Goal: Task Accomplishment & Management: Contribute content

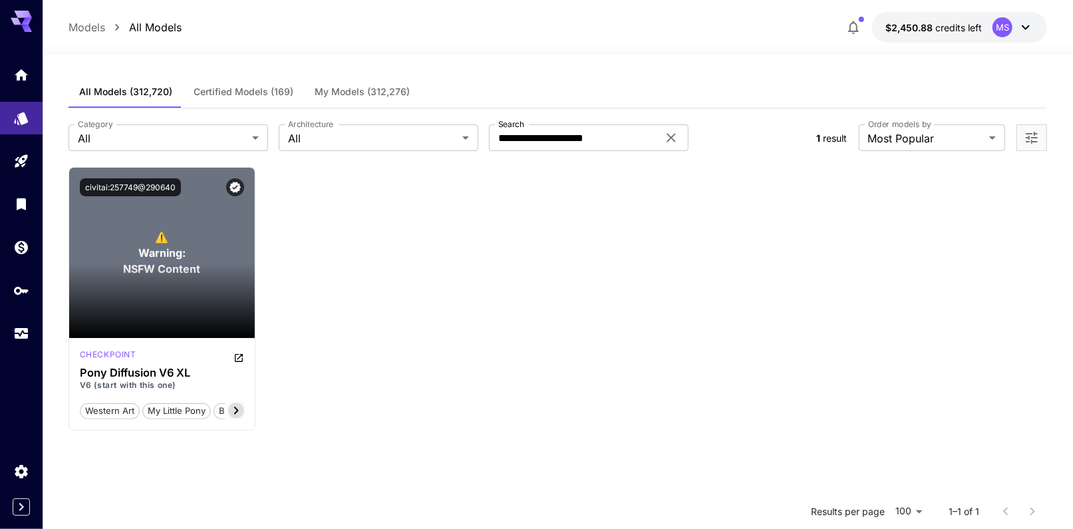
click at [96, 60] on div "**********" at bounding box center [558, 413] width 979 height 716
click at [26, 81] on link at bounding box center [21, 75] width 43 height 33
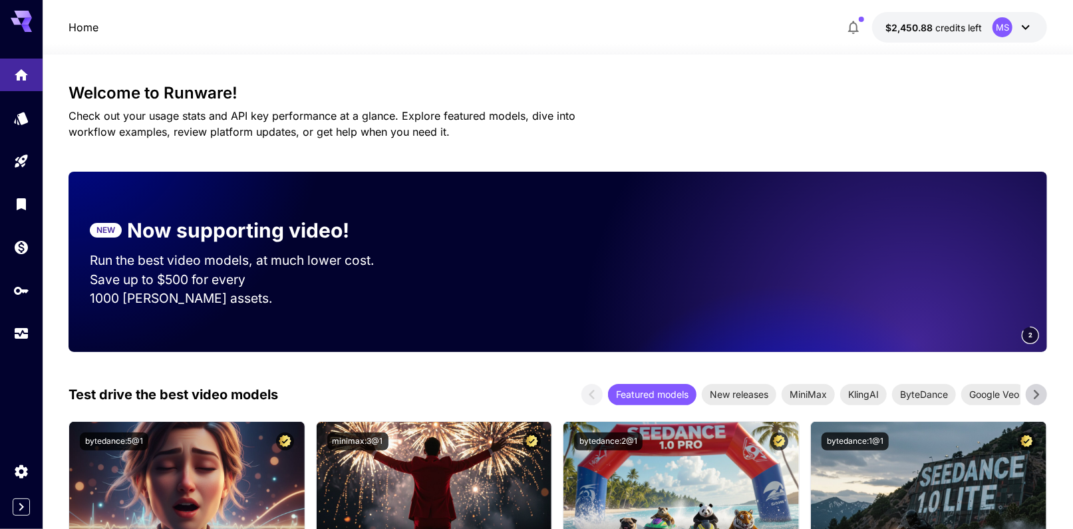
click at [1027, 27] on icon at bounding box center [1026, 27] width 16 height 16
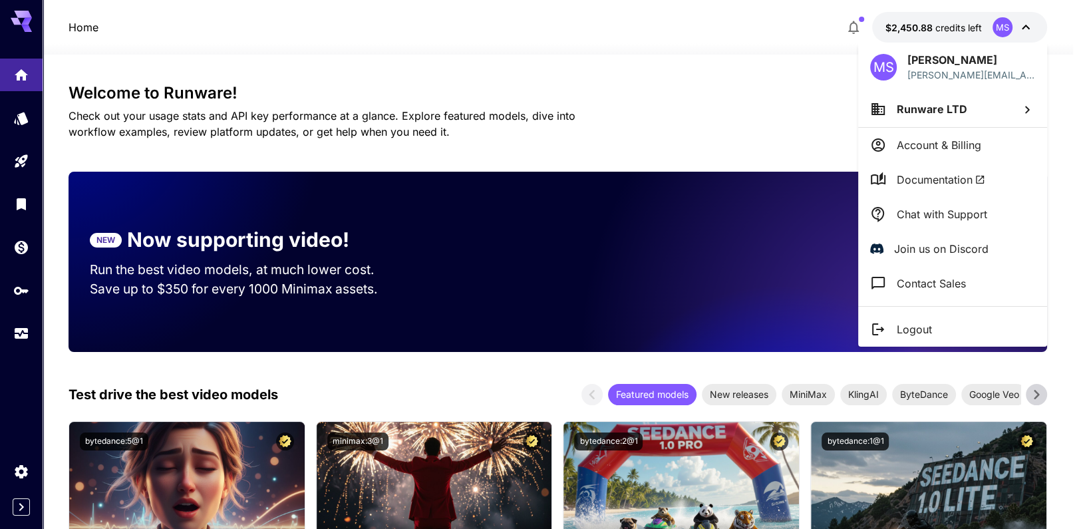
click at [752, 94] on div at bounding box center [543, 264] width 1087 height 529
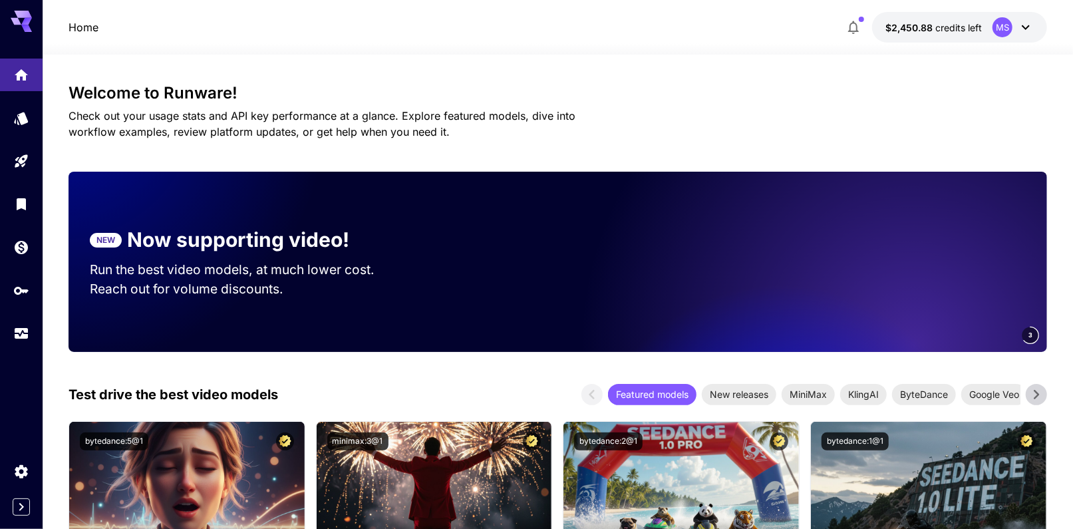
drag, startPoint x: 0, startPoint y: 12, endPoint x: 267, endPoint y: 89, distance: 277.7
click at [267, 89] on h3 "Welcome to Runware!" at bounding box center [558, 93] width 979 height 19
click at [83, 30] on p "Home" at bounding box center [84, 27] width 30 height 16
click at [25, 127] on link at bounding box center [21, 118] width 43 height 33
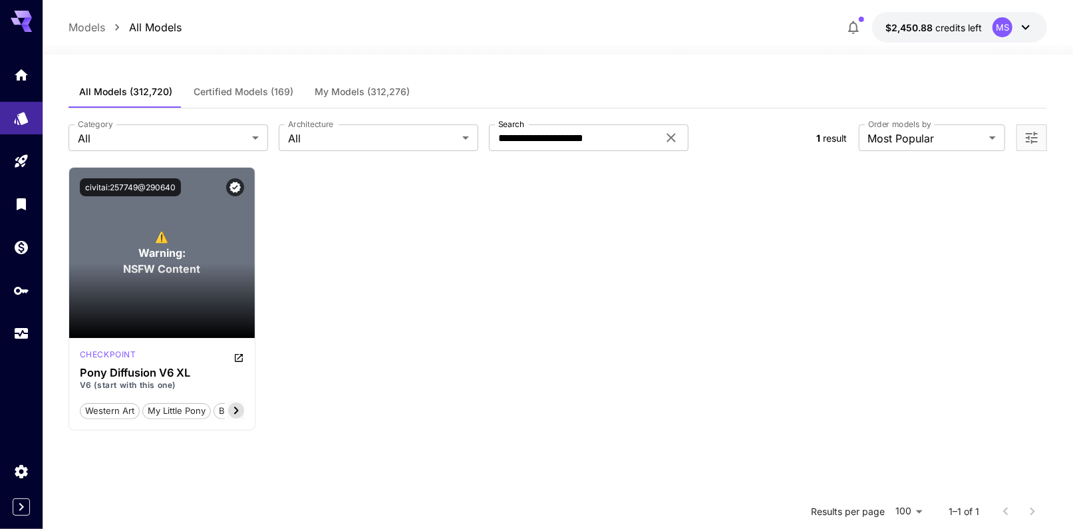
click at [359, 93] on span "My Models (312,276)" at bounding box center [362, 92] width 95 height 12
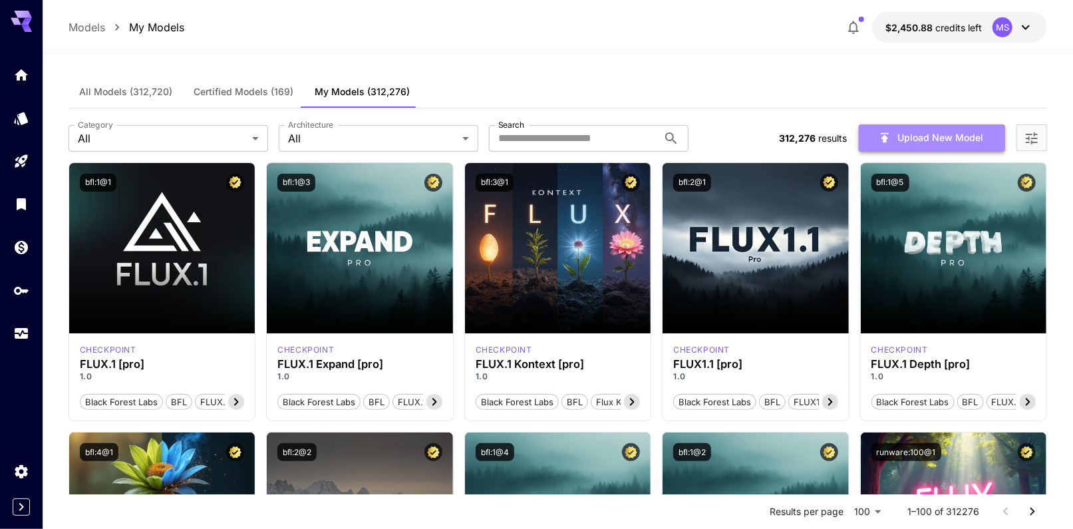
click at [906, 127] on button "Upload New Model" at bounding box center [932, 137] width 146 height 27
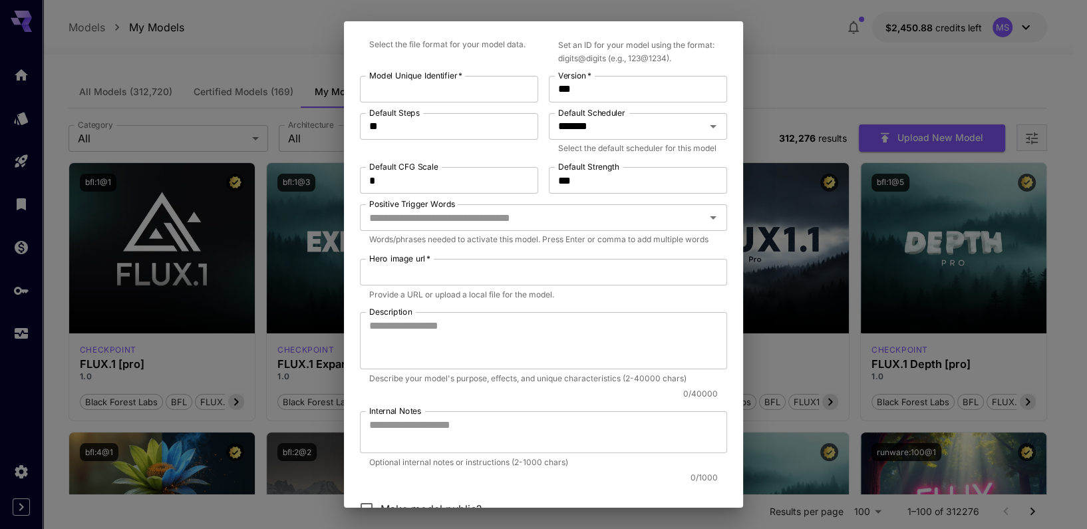
scroll to position [392, 0]
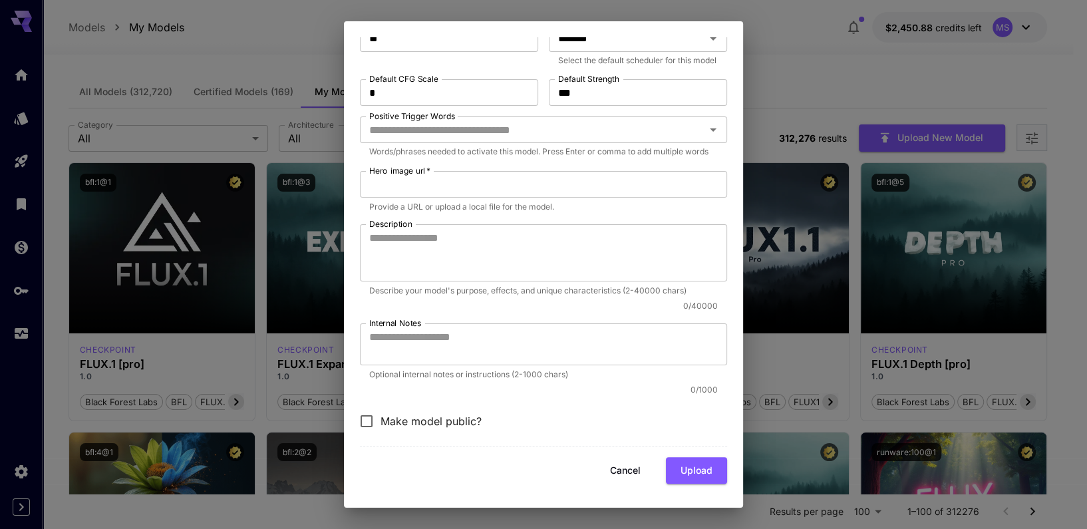
click at [510, 418] on div "Make model public?" at bounding box center [543, 421] width 367 height 28
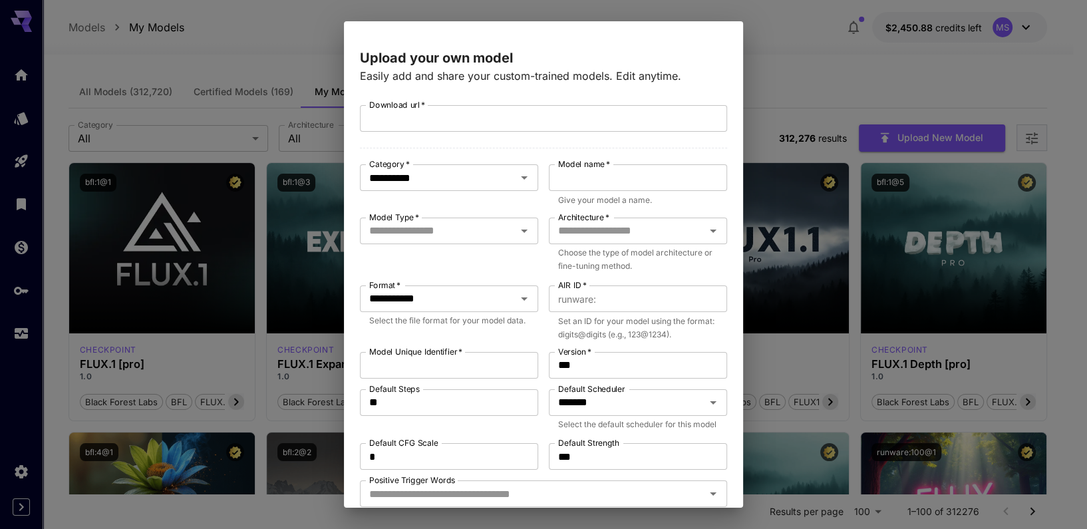
scroll to position [29, 0]
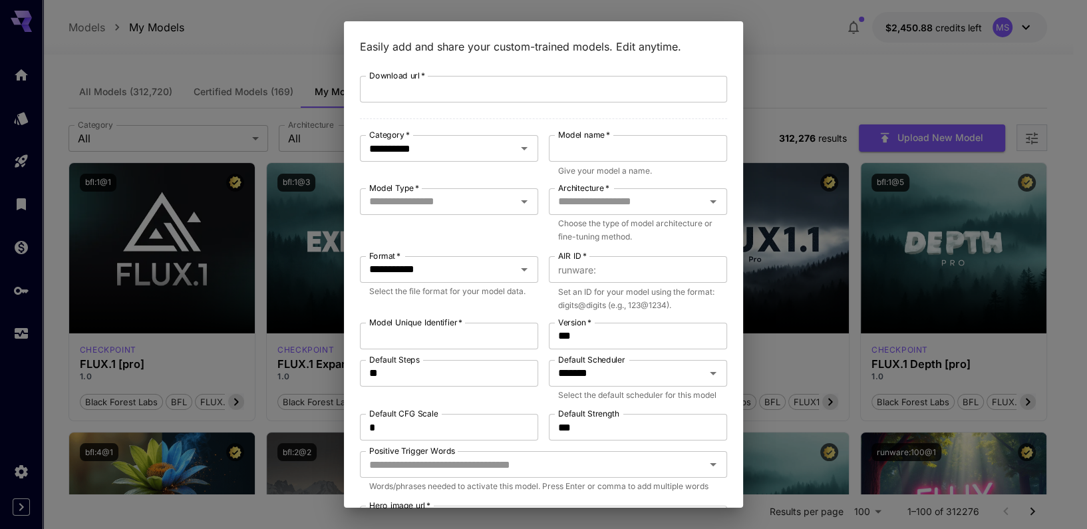
click at [684, 217] on p "Choose the type of model architecture or fine-tuning method." at bounding box center [638, 230] width 160 height 27
click at [704, 201] on button "Open" at bounding box center [713, 201] width 19 height 19
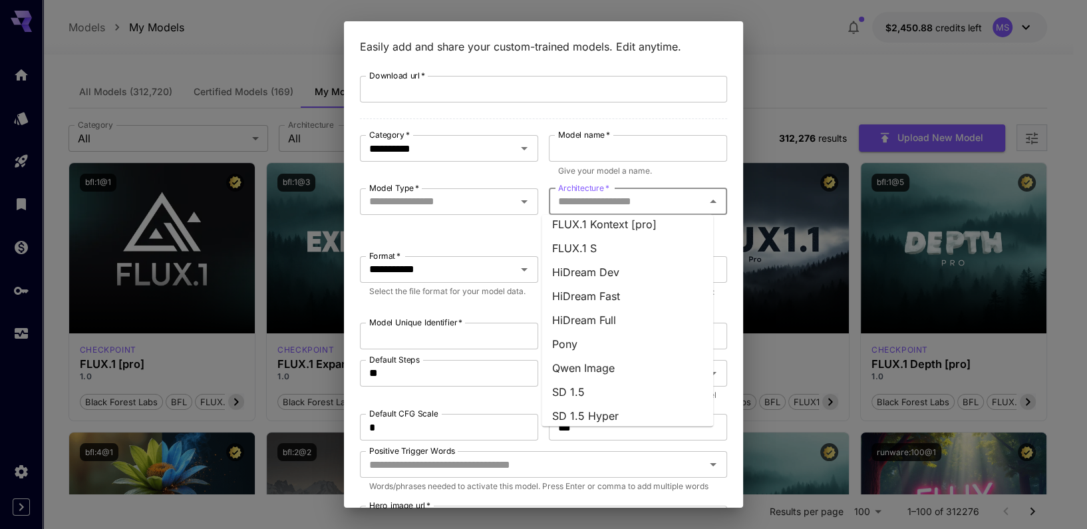
scroll to position [277, 0]
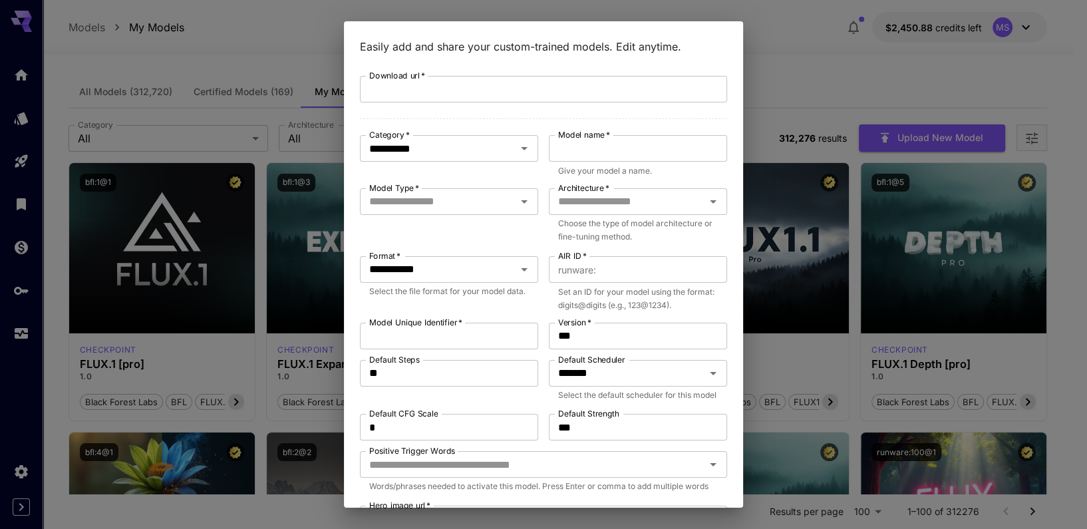
click at [496, 404] on div "Default Steps ** Default Steps" at bounding box center [449, 382] width 178 height 44
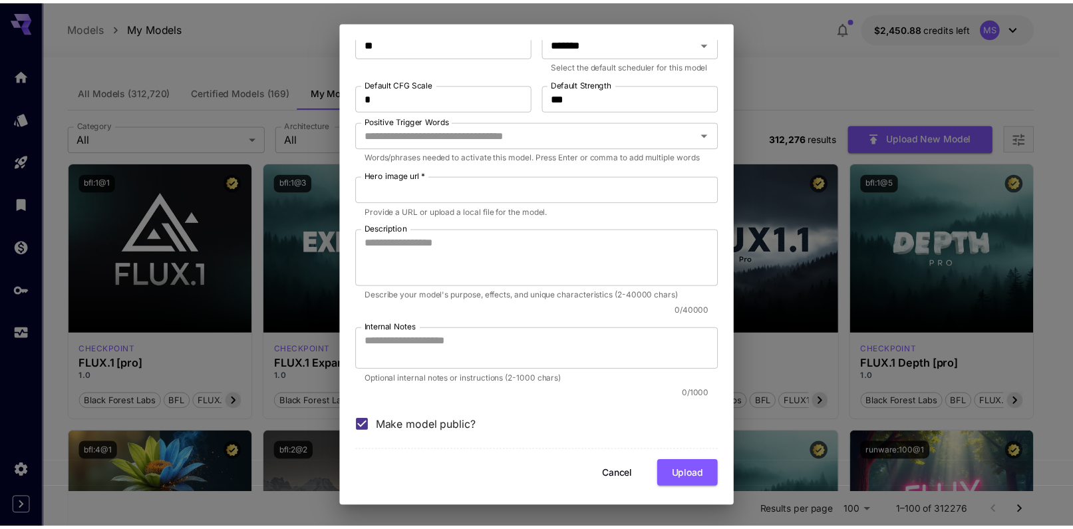
scroll to position [392, 0]
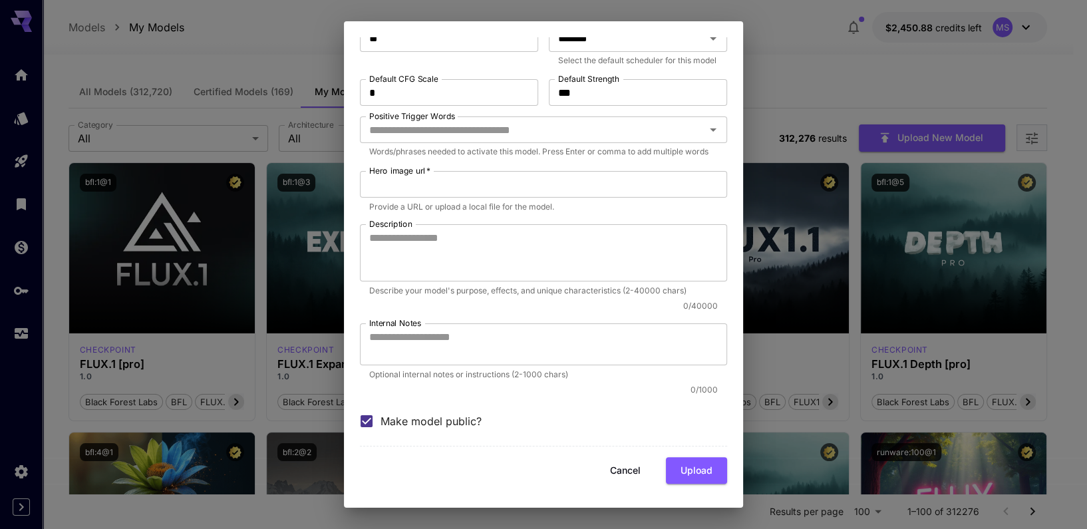
click at [332, 58] on div "**********" at bounding box center [543, 264] width 1087 height 529
click at [615, 473] on button "Cancel" at bounding box center [625, 470] width 60 height 27
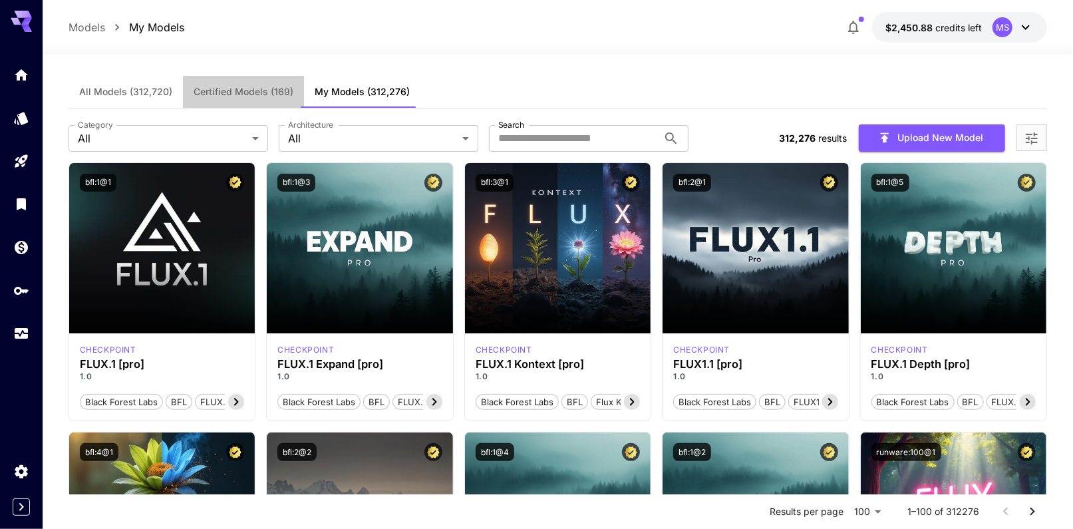
click at [254, 98] on button "Certified Models (169)" at bounding box center [243, 92] width 121 height 32
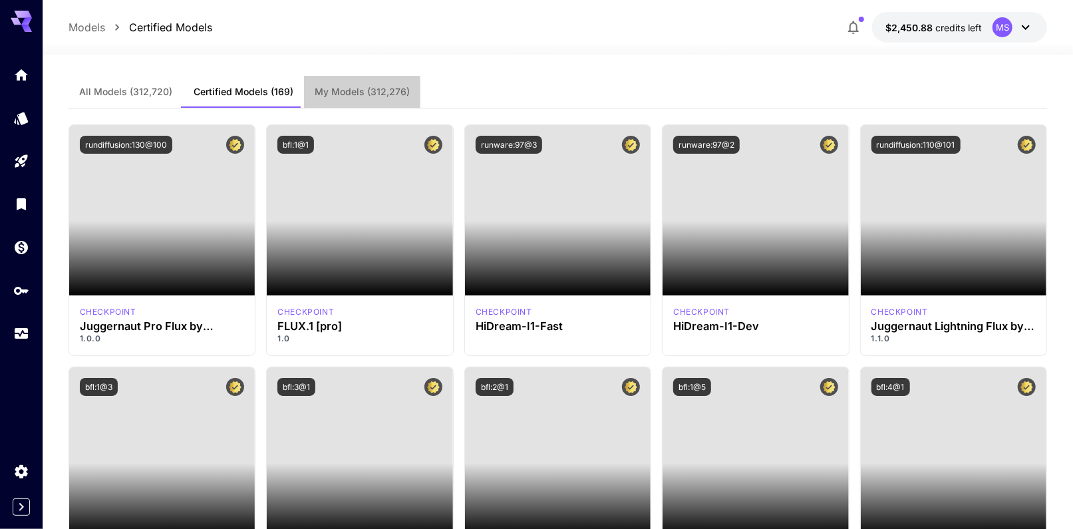
click at [345, 101] on button "My Models (312,276)" at bounding box center [362, 92] width 116 height 32
